Goal: Use online tool/utility: Utilize a website feature to perform a specific function

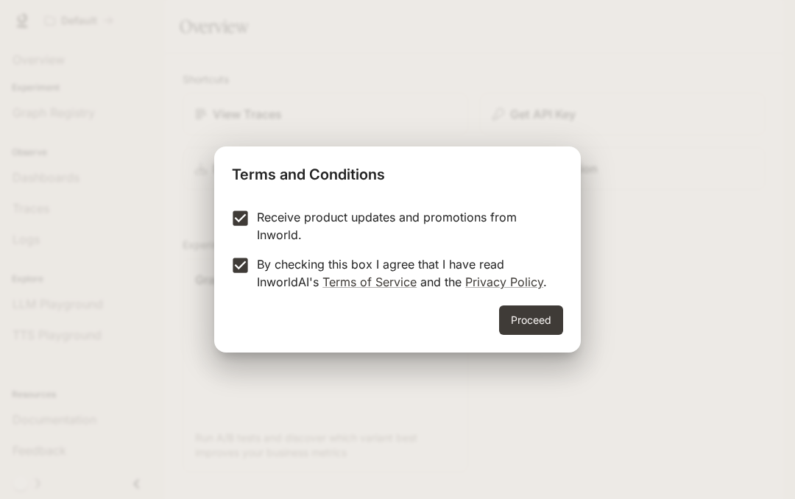
click at [524, 320] on button "Proceed" at bounding box center [531, 320] width 64 height 29
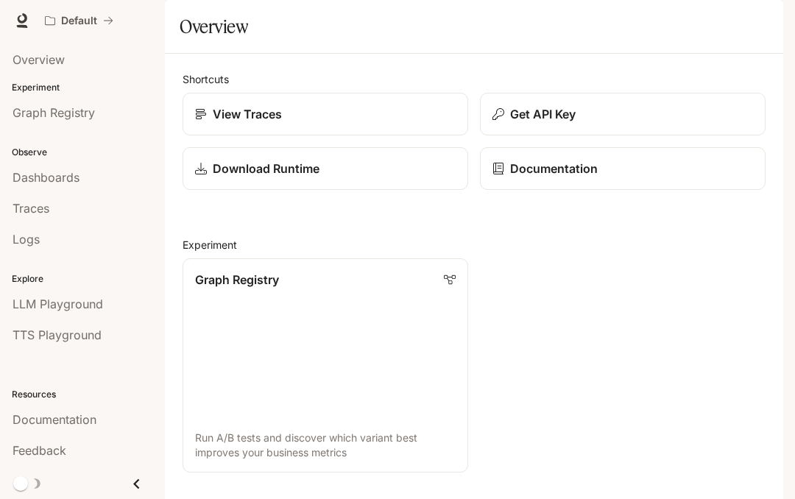
click at [229, 358] on link "Graph Registry Run A/B tests and discover which variant best improves your busi…" at bounding box center [326, 366] width 286 height 214
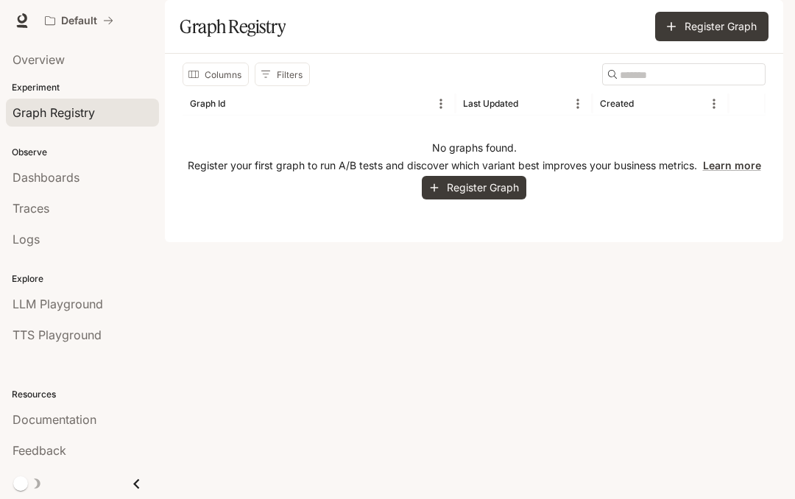
click at [222, 86] on button "Columns" at bounding box center [216, 75] width 66 height 24
click at [203, 86] on button "Columns" at bounding box center [216, 75] width 66 height 24
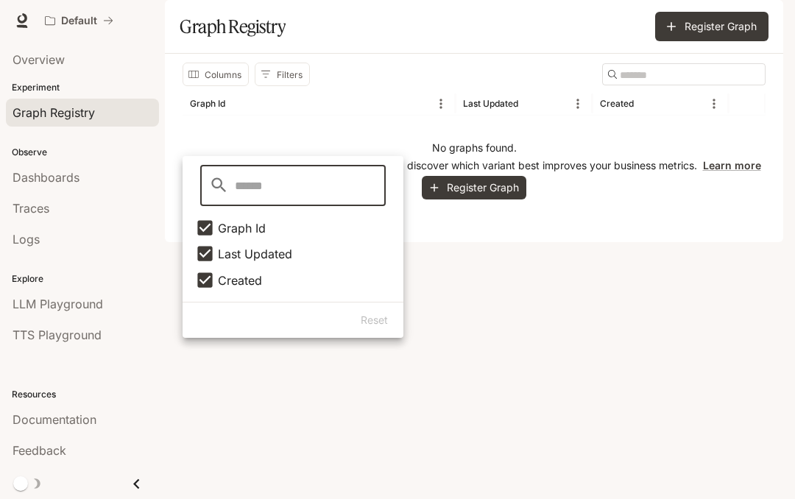
click at [721, 242] on div "Columns Filters ​ Graph Id Last Updated Created No graphs found. Register your …" at bounding box center [474, 148] width 619 height 189
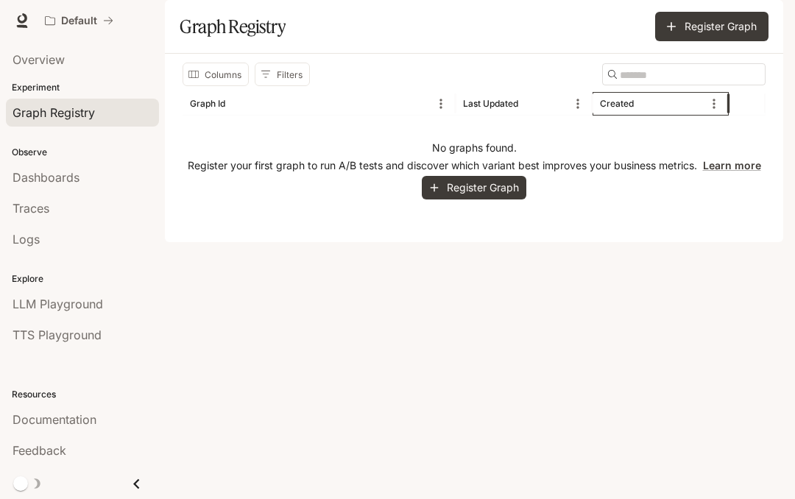
click at [627, 109] on div "Created" at bounding box center [617, 103] width 34 height 11
click at [655, 115] on button "Sort" at bounding box center [647, 104] width 22 height 22
click at [30, 60] on span "Overview" at bounding box center [39, 60] width 52 height 18
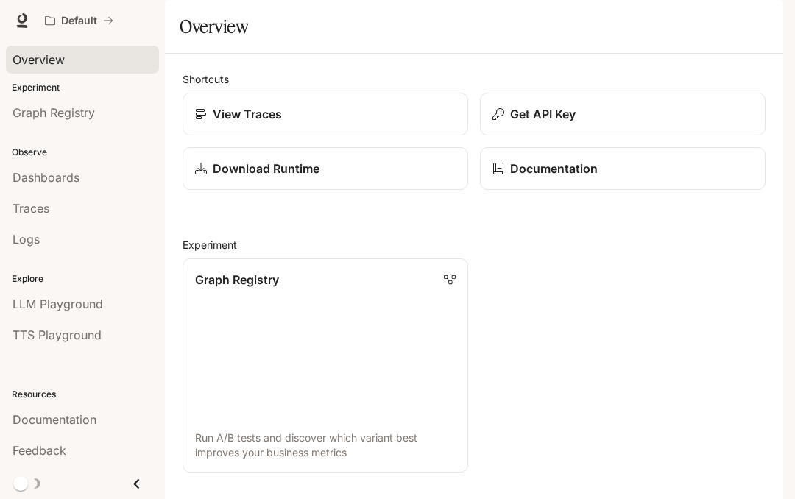
scroll to position [435, 0]
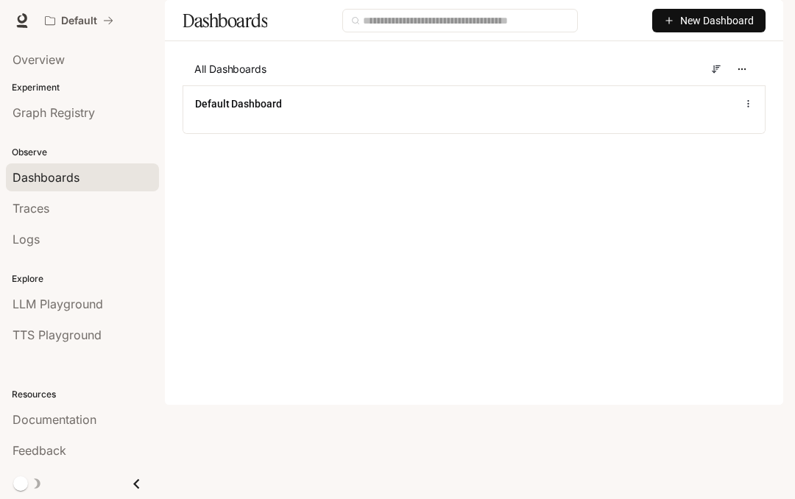
click at [241, 133] on div "Default Dashboard" at bounding box center [474, 109] width 582 height 48
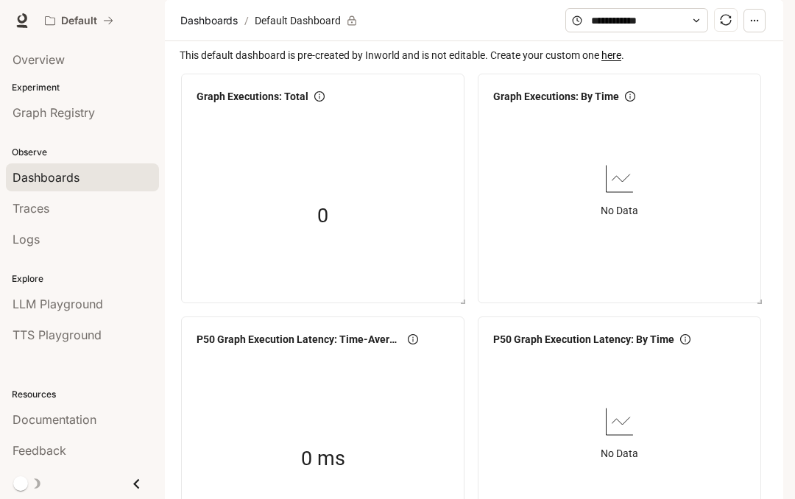
click at [49, 203] on span "Traces" at bounding box center [31, 209] width 37 height 18
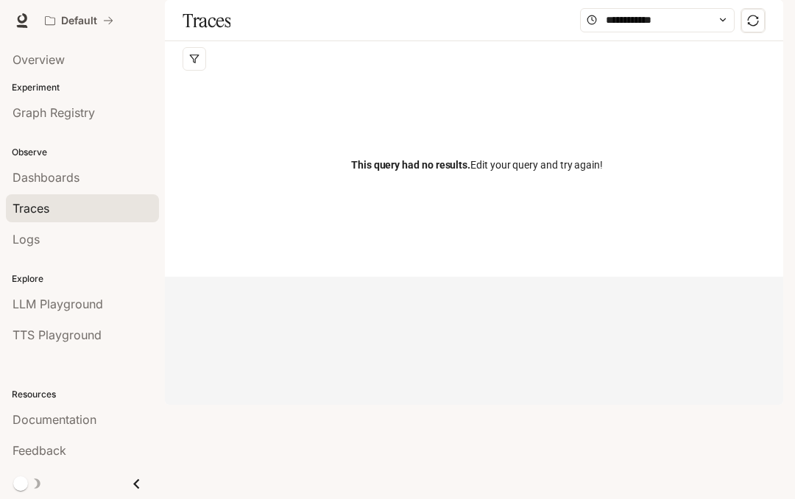
click at [226, 277] on div "Traces Filters Duration MIN ms [PERSON_NAME] ms Clear All Status Clear All App …" at bounding box center [474, 138] width 619 height 277
click at [211, 277] on div "Traces Filters Duration MIN ms [PERSON_NAME] ms Clear All Status Clear All App …" at bounding box center [474, 138] width 619 height 277
click at [21, 253] on link "Logs" at bounding box center [82, 239] width 153 height 28
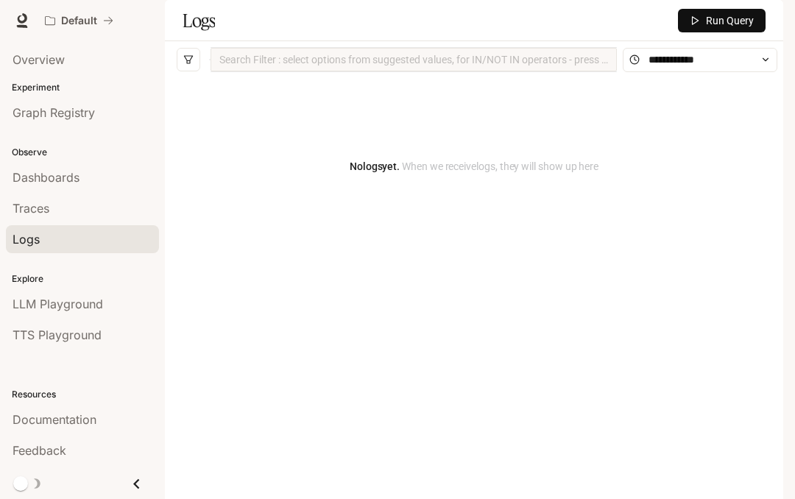
click at [31, 298] on span "LLM Playground" at bounding box center [58, 304] width 91 height 18
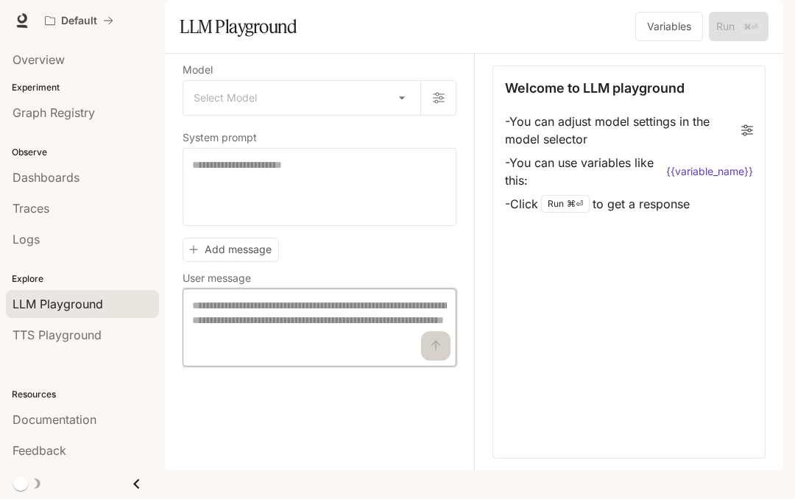
click at [211, 357] on textarea at bounding box center [319, 327] width 255 height 59
click at [205, 144] on body "Skip to main content Default Documentation Documentation Portal Overview Experi…" at bounding box center [397, 249] width 795 height 499
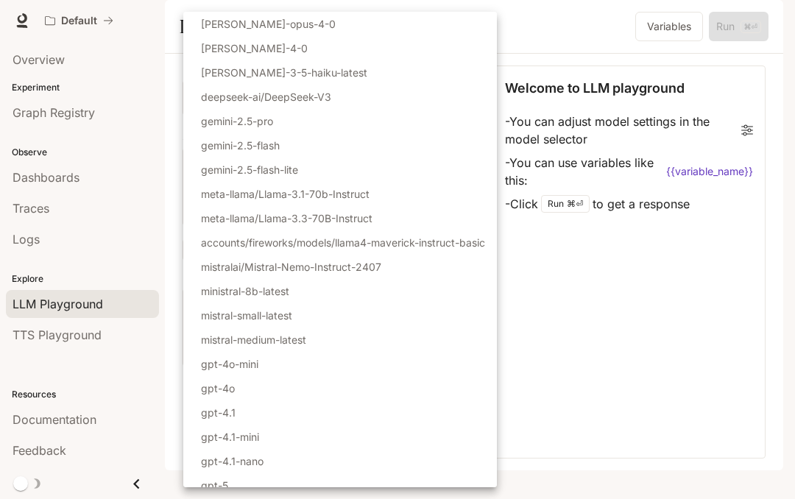
click at [218, 78] on p "[PERSON_NAME]-3-5-haiku-latest" at bounding box center [284, 72] width 166 height 15
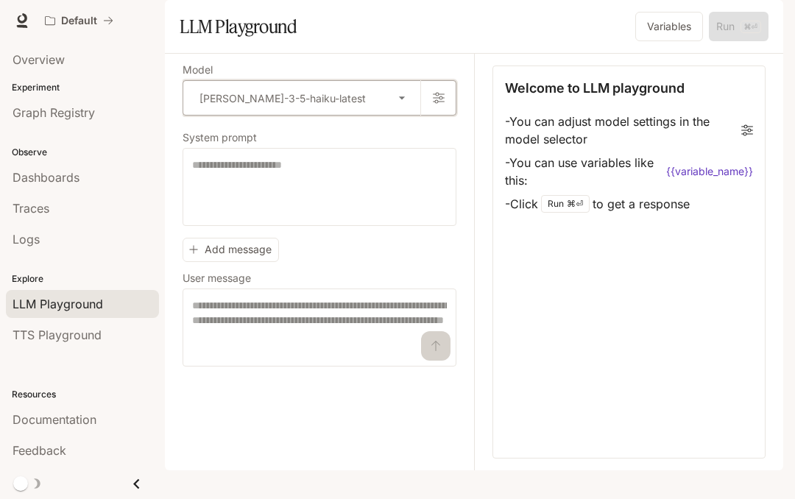
type input "**********"
click at [209, 217] on textarea at bounding box center [319, 187] width 255 height 59
click at [214, 355] on textarea at bounding box center [319, 327] width 255 height 59
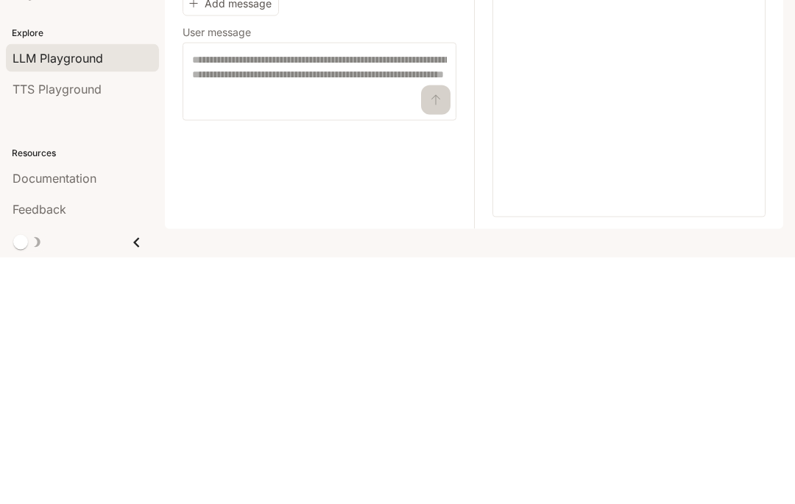
click at [198, 273] on p "User message" at bounding box center [217, 278] width 68 height 10
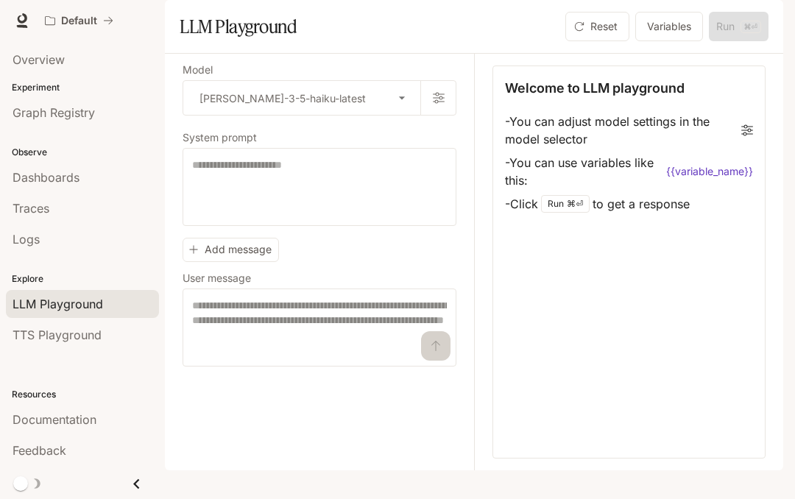
click at [207, 262] on button "Add message" at bounding box center [231, 250] width 96 height 24
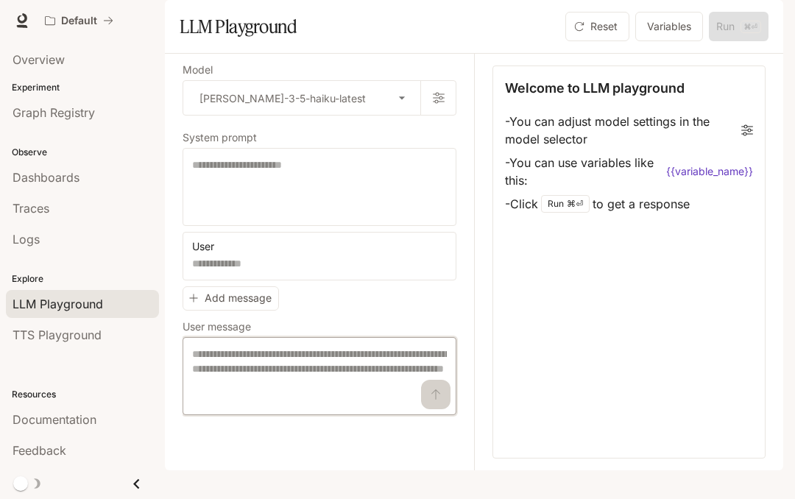
click at [217, 406] on textarea at bounding box center [319, 376] width 255 height 59
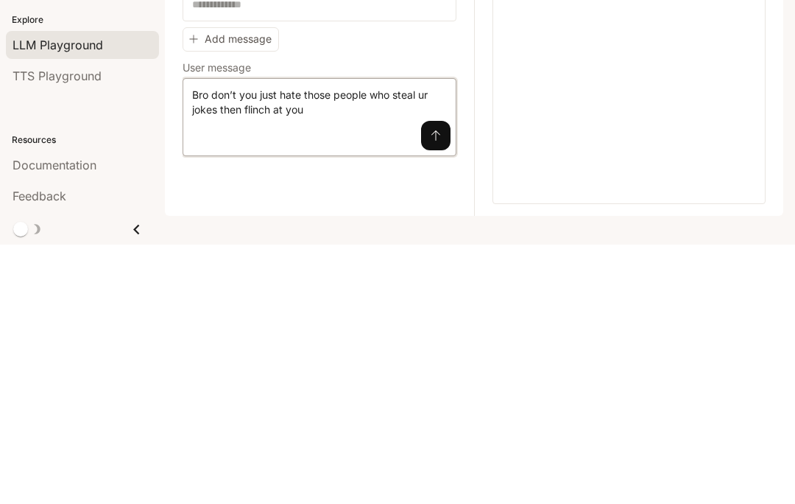
type textarea "**********"
click at [435, 380] on button "submit" at bounding box center [435, 394] width 29 height 29
